Goal: Task Accomplishment & Management: Manage account settings

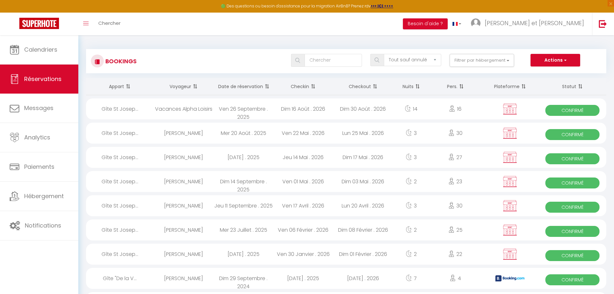
select select "not_cancelled"
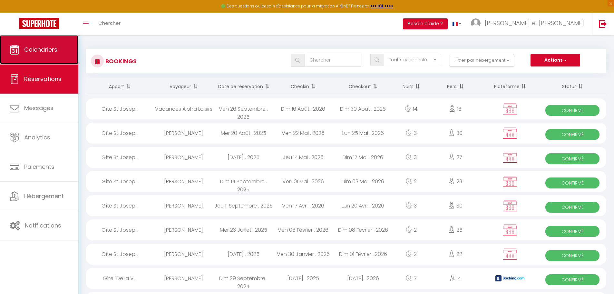
click at [41, 53] on span "Calendriers" at bounding box center [40, 49] width 33 height 8
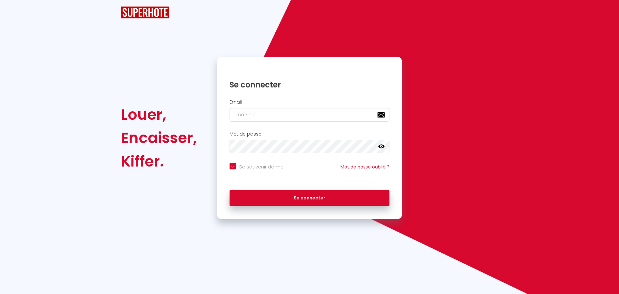
checkbox input "true"
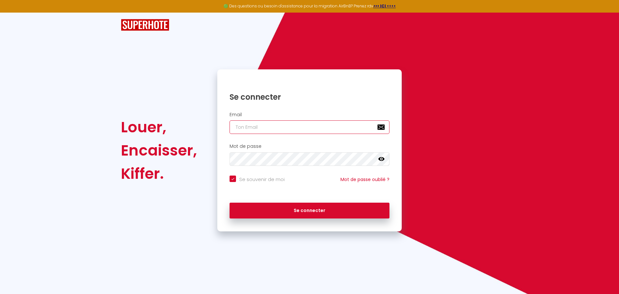
type input "[EMAIL_ADDRESS][DOMAIN_NAME]"
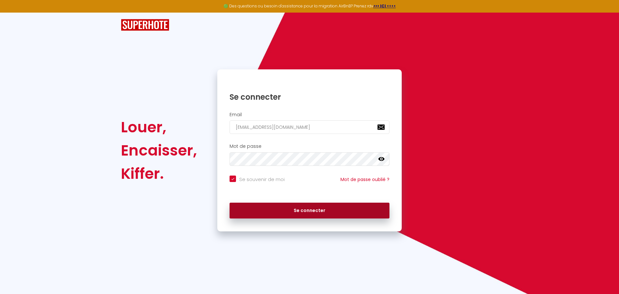
click at [297, 209] on button "Se connecter" at bounding box center [309, 210] width 160 height 16
checkbox input "true"
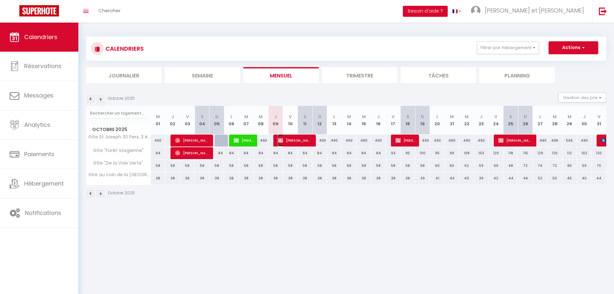
click at [302, 139] on span "[PERSON_NAME]" at bounding box center [295, 140] width 34 height 12
select select "OK"
select select "KO"
select select "0"
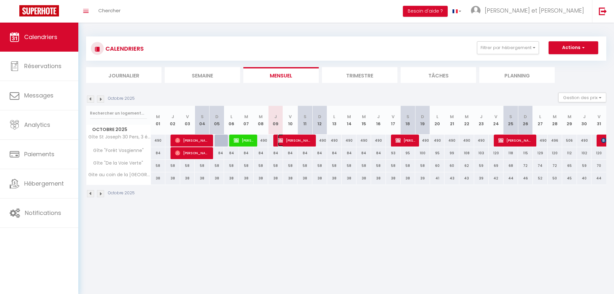
select select "1"
select select
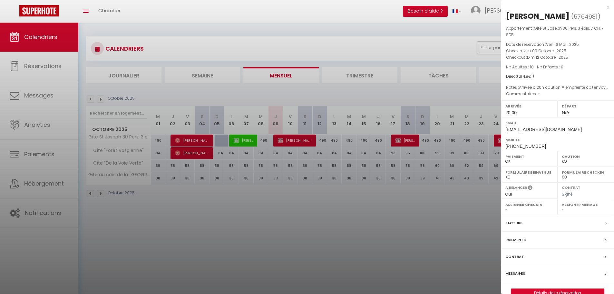
click at [519, 239] on label "Paiements" at bounding box center [515, 239] width 20 height 7
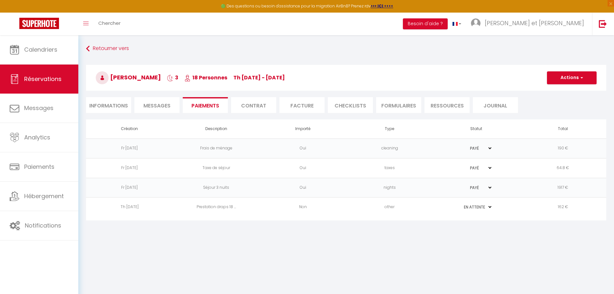
click at [478, 207] on select "PAYÉ EN ATTENTE" at bounding box center [476, 207] width 32 height 6
select select "1"
click at [460, 204] on select "PAYÉ EN ATTENTE" at bounding box center [476, 207] width 32 height 6
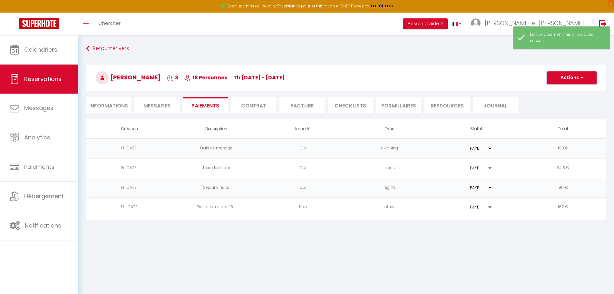
click at [578, 78] on button "Actions" at bounding box center [572, 77] width 50 height 13
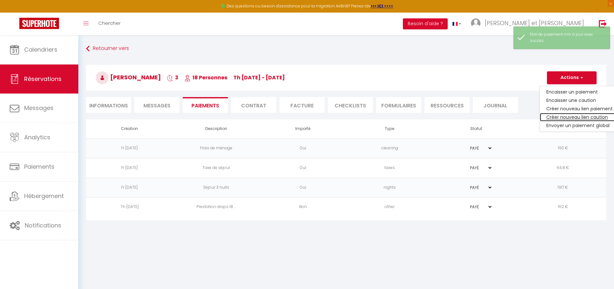
click at [578, 120] on link "Créer nouveau lien caution" at bounding box center [579, 117] width 79 height 8
select select "nights"
type input "[EMAIL_ADDRESS][DOMAIN_NAME]"
select select "1556"
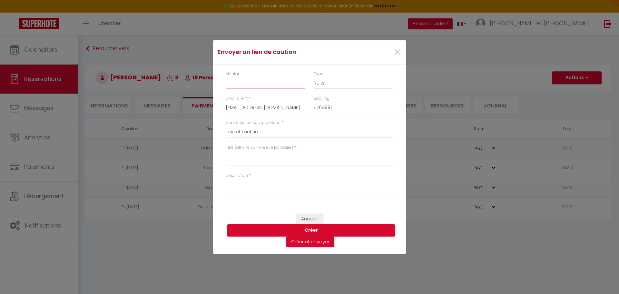
click at [279, 82] on input "Montant" at bounding box center [266, 83] width 80 height 12
type input "1200"
click at [329, 81] on select "Nuits Frais de ménage Taxe de séjour [GEOGRAPHIC_DATA]" at bounding box center [353, 83] width 80 height 12
select select "other"
click at [313, 77] on select "Nuits Frais de ménage Taxe de séjour [GEOGRAPHIC_DATA]" at bounding box center [353, 83] width 80 height 12
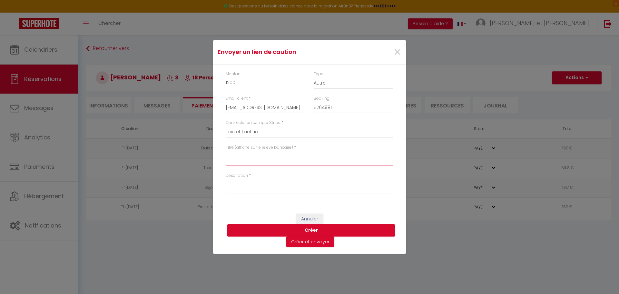
click at [303, 157] on textarea "Titre (affiché sur le relevé bancaire)" at bounding box center [310, 157] width 168 height 15
drag, startPoint x: 303, startPoint y: 157, endPoint x: 188, endPoint y: 157, distance: 115.0
click at [188, 157] on div "Envoyer un lien de caution × Montant 1200 Type Nuits Frais de ménage Taxe de sé…" at bounding box center [309, 147] width 619 height 294
type textarea "Dépôt de garantie Gîte St Joseph"
click at [255, 192] on textarea "Description" at bounding box center [310, 185] width 168 height 15
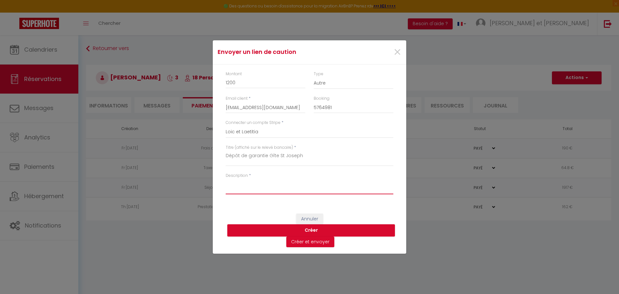
paste textarea "Dépôt de garantie Gîte St Joseph"
type textarea "Dépôt de garantie Gîte St Joseph"
click at [303, 241] on button "Créer et envoyer" at bounding box center [310, 241] width 48 height 11
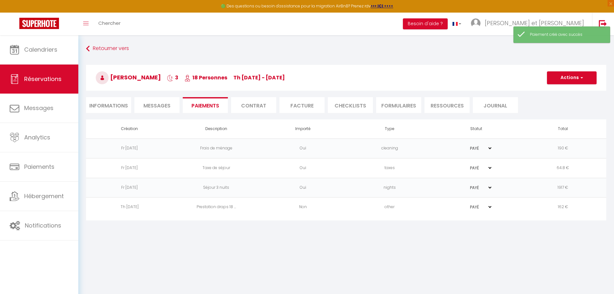
select select "fr"
type input "[EMAIL_ADDRESS][DOMAIN_NAME]"
type input "Demande de dépôt"
type textarea "Bonjour, Nous vous invitons à cliquer sur le lien ci-dessous pour effectuer le …"
select select "0"
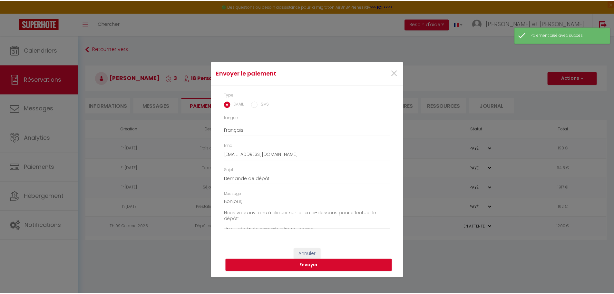
scroll to position [45, 0]
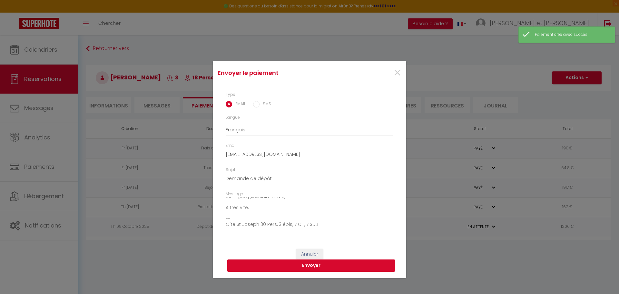
click at [308, 269] on button "Envoyer" at bounding box center [311, 265] width 168 height 12
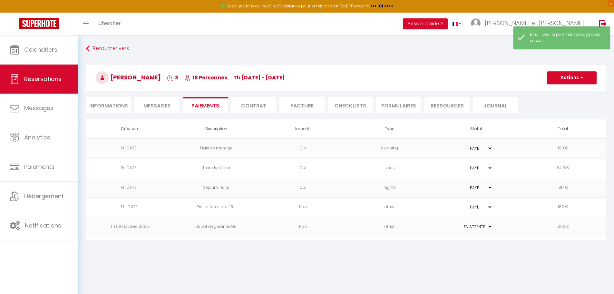
click at [118, 109] on li "Informations" at bounding box center [108, 105] width 45 height 16
select select
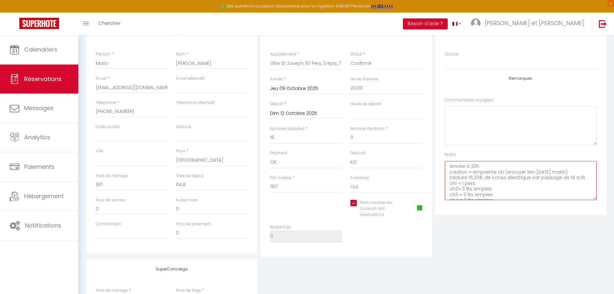
click at [463, 184] on textarea "Arrivée à 20h caution = empreinte cb (envoyer lien [DATE] matin) Déduire 16.20€…" at bounding box center [521, 180] width 152 height 39
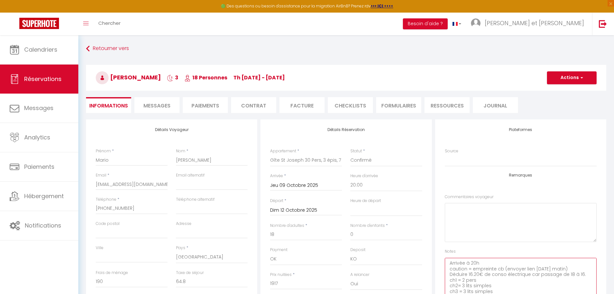
type textarea "Arrivée à 20h caution = empreinte cb (envoyer lien [DATE] matin) Déduire 16.20€…"
click at [563, 82] on button "Actions" at bounding box center [572, 77] width 50 height 13
click at [563, 93] on link "Enregistrer" at bounding box center [565, 92] width 51 height 8
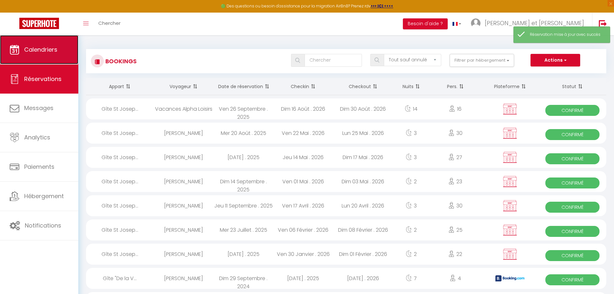
click at [39, 55] on link "Calendriers" at bounding box center [39, 49] width 78 height 29
